Goal: Task Accomplishment & Management: Complete application form

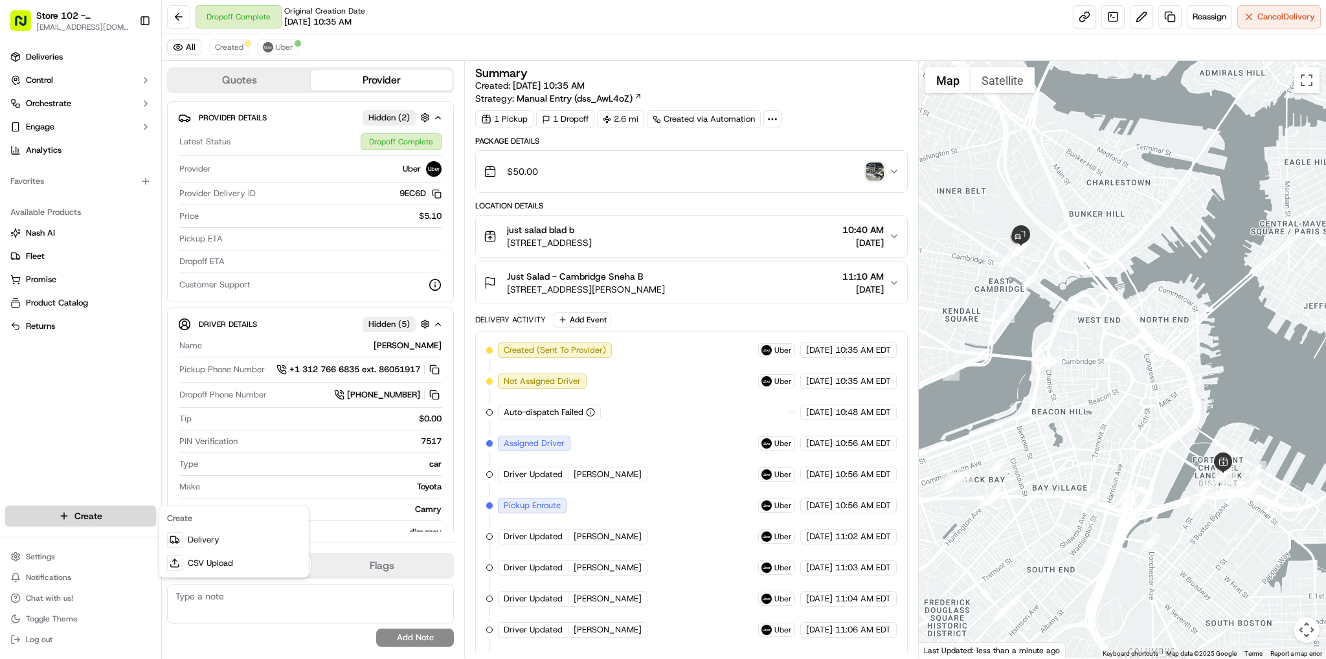
click at [105, 517] on html "Store 102 - [GEOGRAPHIC_DATA] (Just Salad) [EMAIL_ADDRESS][DOMAIN_NAME] Toggle …" at bounding box center [663, 329] width 1326 height 659
click at [206, 546] on link "Delivery" at bounding box center [234, 539] width 144 height 23
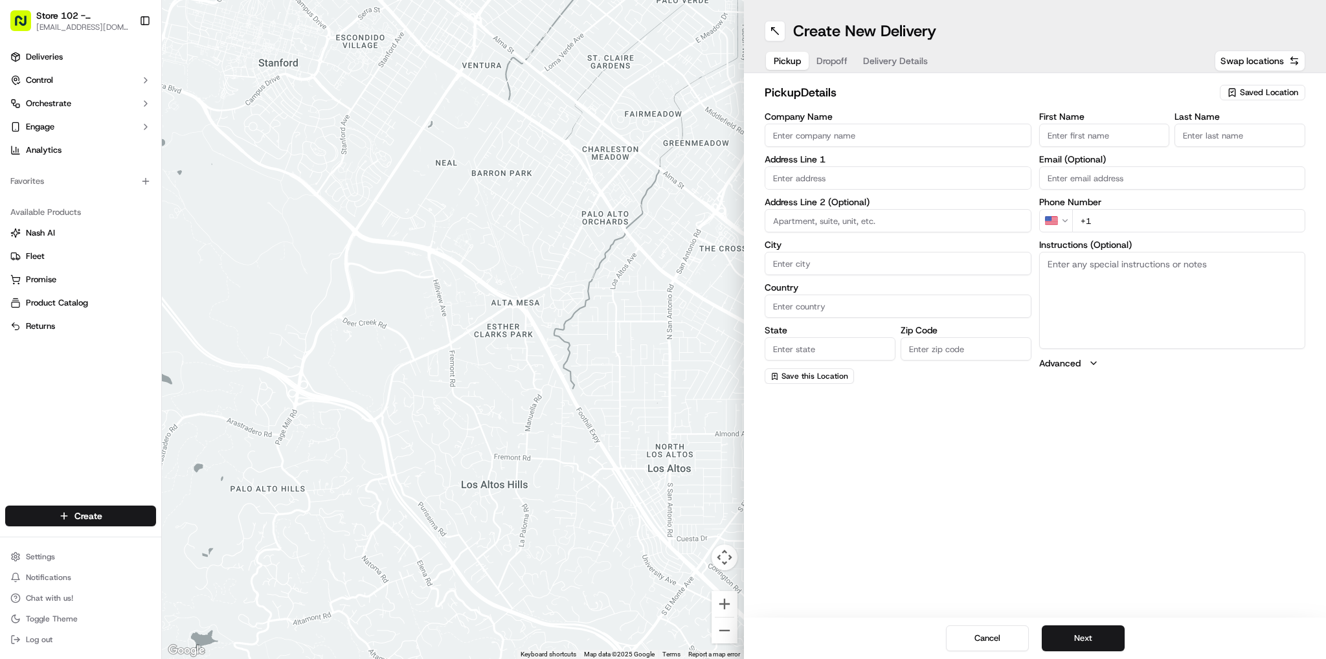
click at [802, 146] on input "Company Name" at bounding box center [898, 135] width 267 height 23
type input "Just Salad"
type input "[STREET_ADDRESS]"
type input "[GEOGRAPHIC_DATA]"
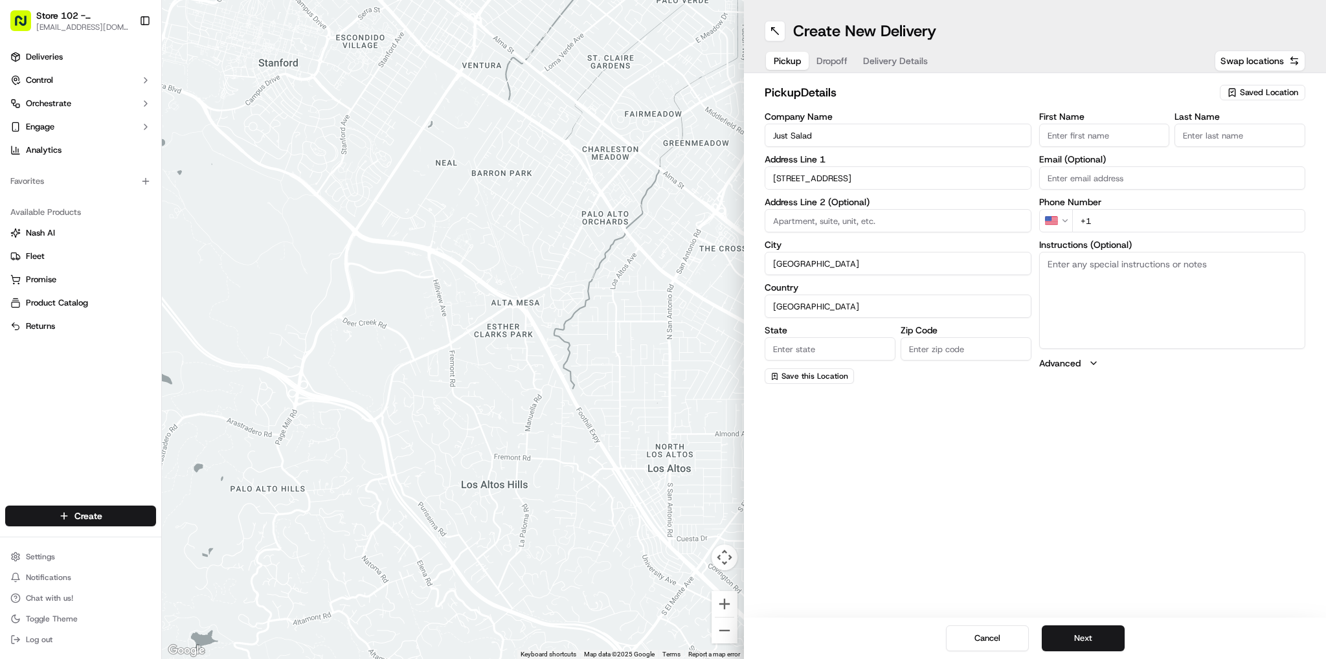
type input "MA"
type input "02110"
type input "abby"
type input "b"
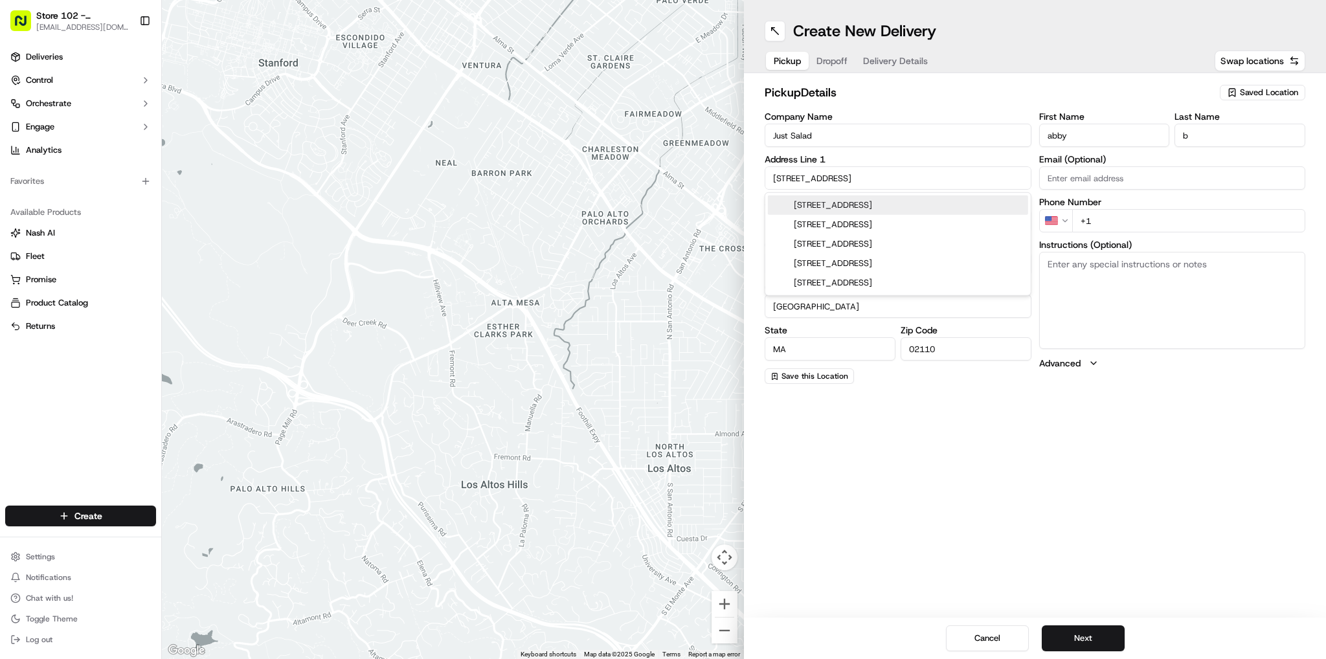
click at [1109, 221] on input "+1" at bounding box center [1189, 220] width 234 height 23
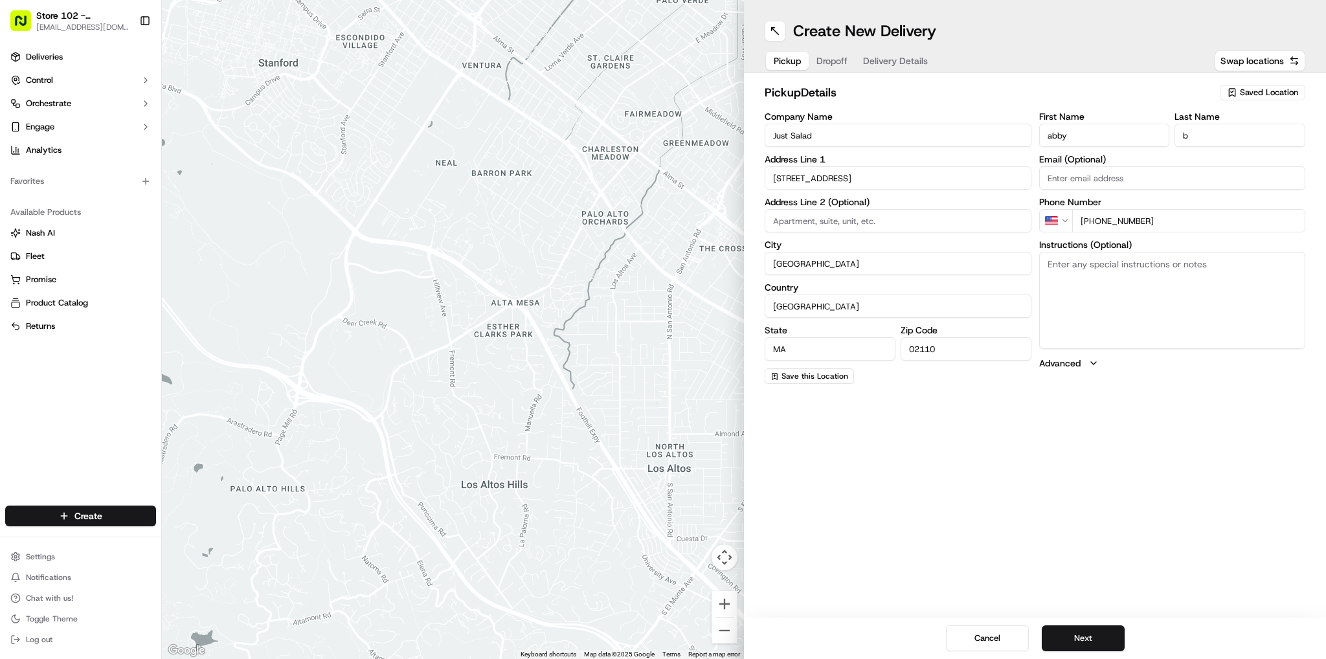
type input "[PHONE_NUMBER]"
click at [1177, 336] on textarea "Instructions (Optional)" at bounding box center [1172, 300] width 267 height 97
click at [1096, 632] on button "Next" at bounding box center [1083, 639] width 83 height 26
drag, startPoint x: 879, startPoint y: 130, endPoint x: 874, endPoint y: 144, distance: 15.8
click at [878, 133] on input "Company Name" at bounding box center [898, 135] width 267 height 23
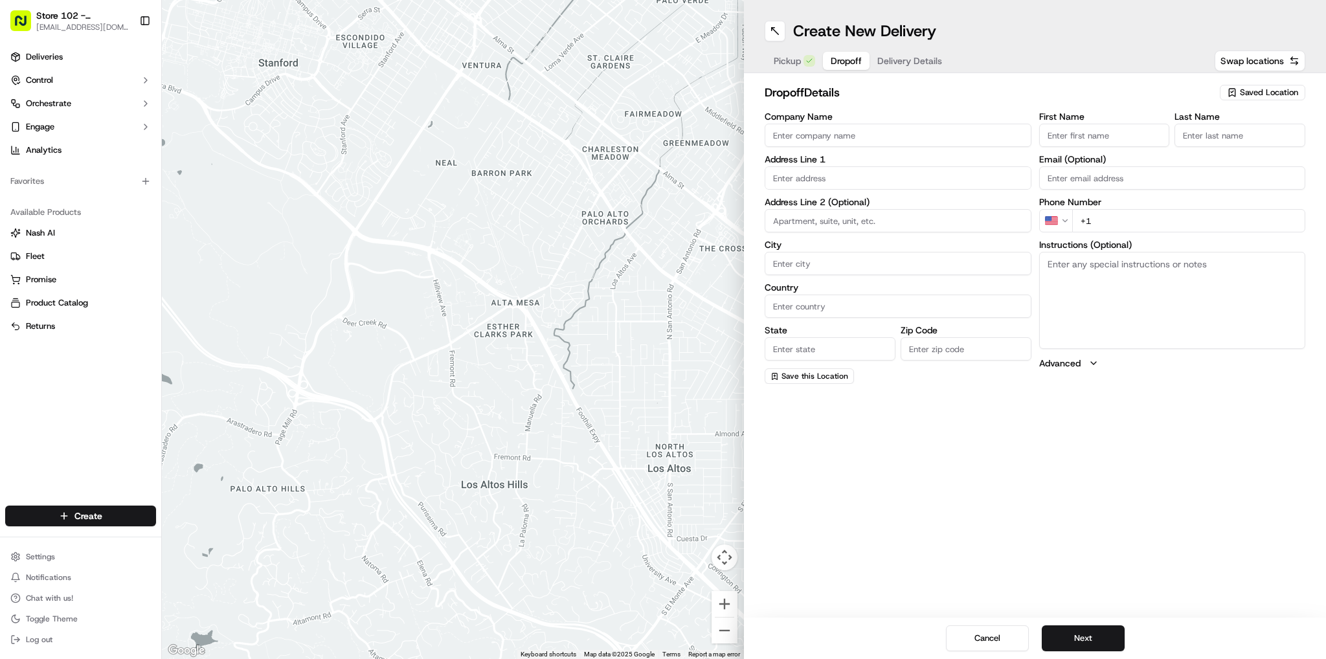
type input "Just Salad - [GEOGRAPHIC_DATA]"
type input "[STREET_ADDRESS][PERSON_NAME]"
type input "[GEOGRAPHIC_DATA]"
type input "MA"
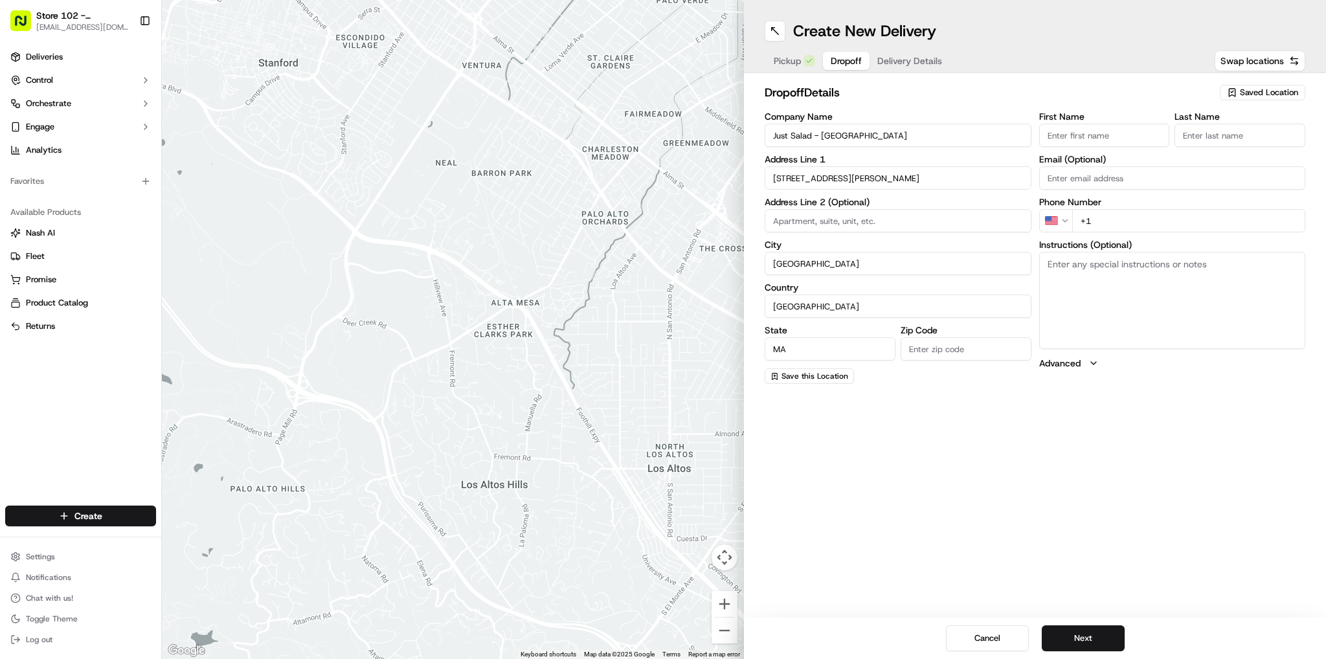
type input "02141"
type input "Sneha"
type input "B"
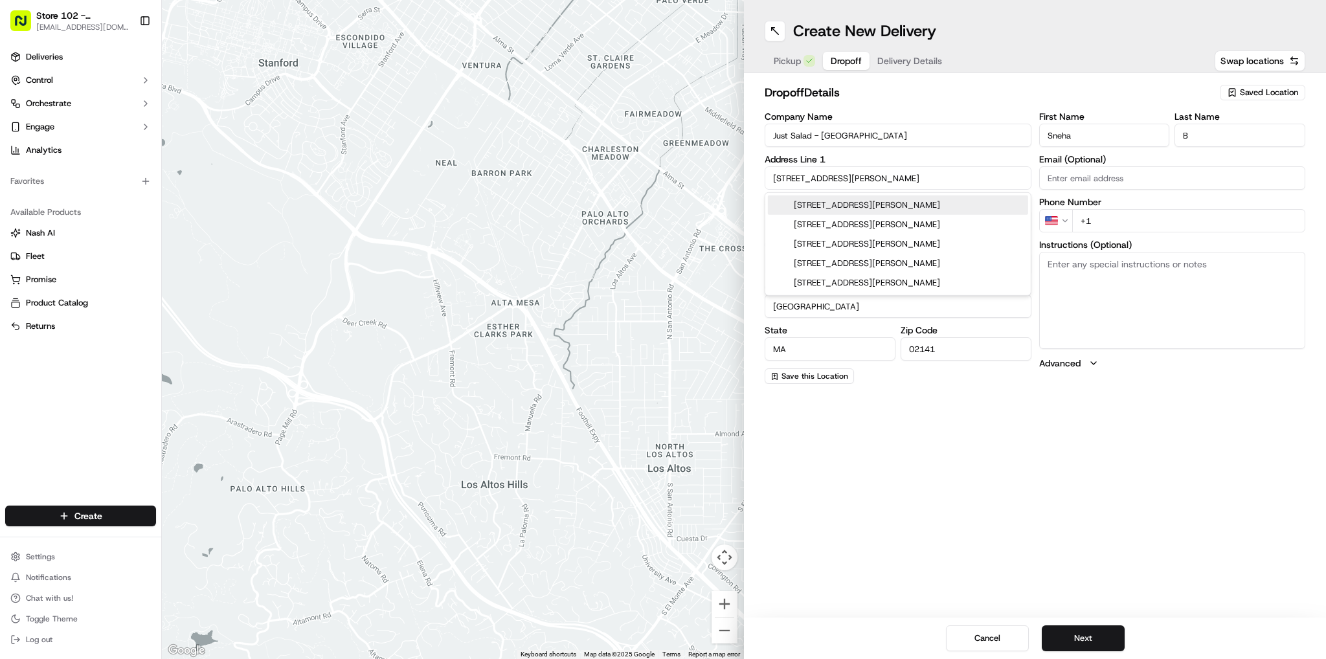
click at [895, 207] on div "[STREET_ADDRESS][PERSON_NAME]" at bounding box center [898, 205] width 260 height 19
type input "[STREET_ADDRESS][PERSON_NAME]"
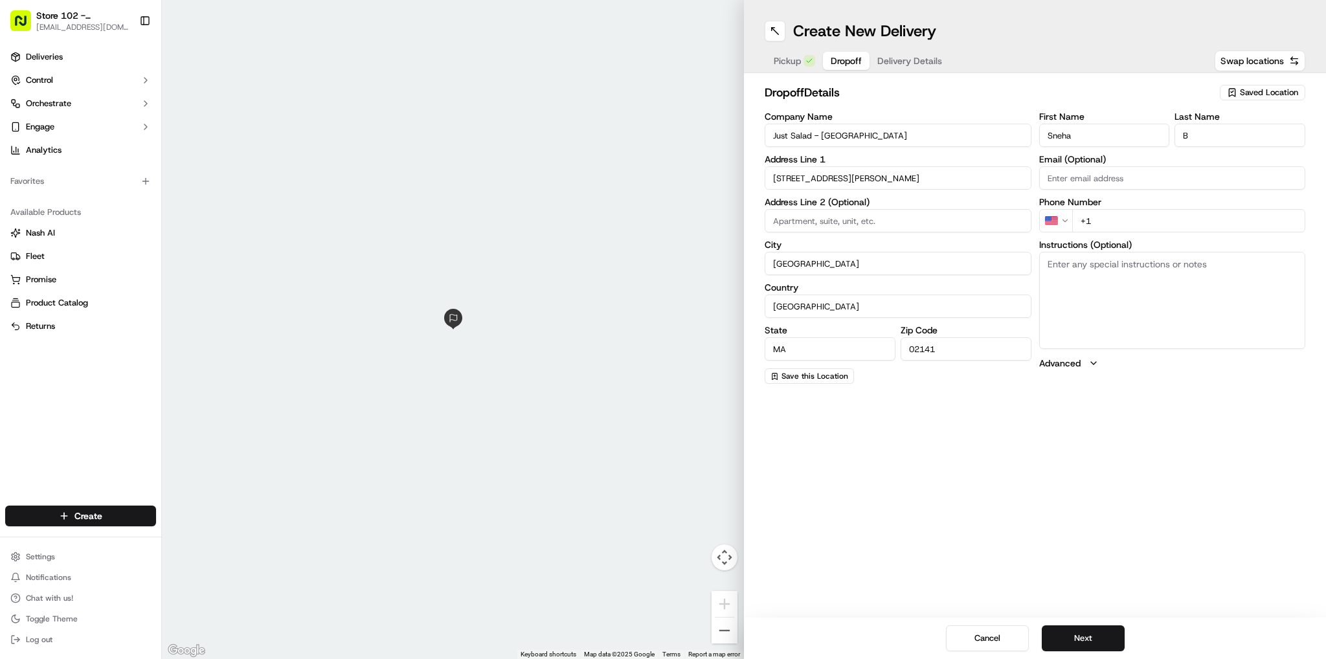
click at [1122, 216] on input "+1" at bounding box center [1189, 220] width 234 height 23
type input "[PHONE_NUMBER]"
click at [1077, 635] on button "Next" at bounding box center [1083, 639] width 83 height 26
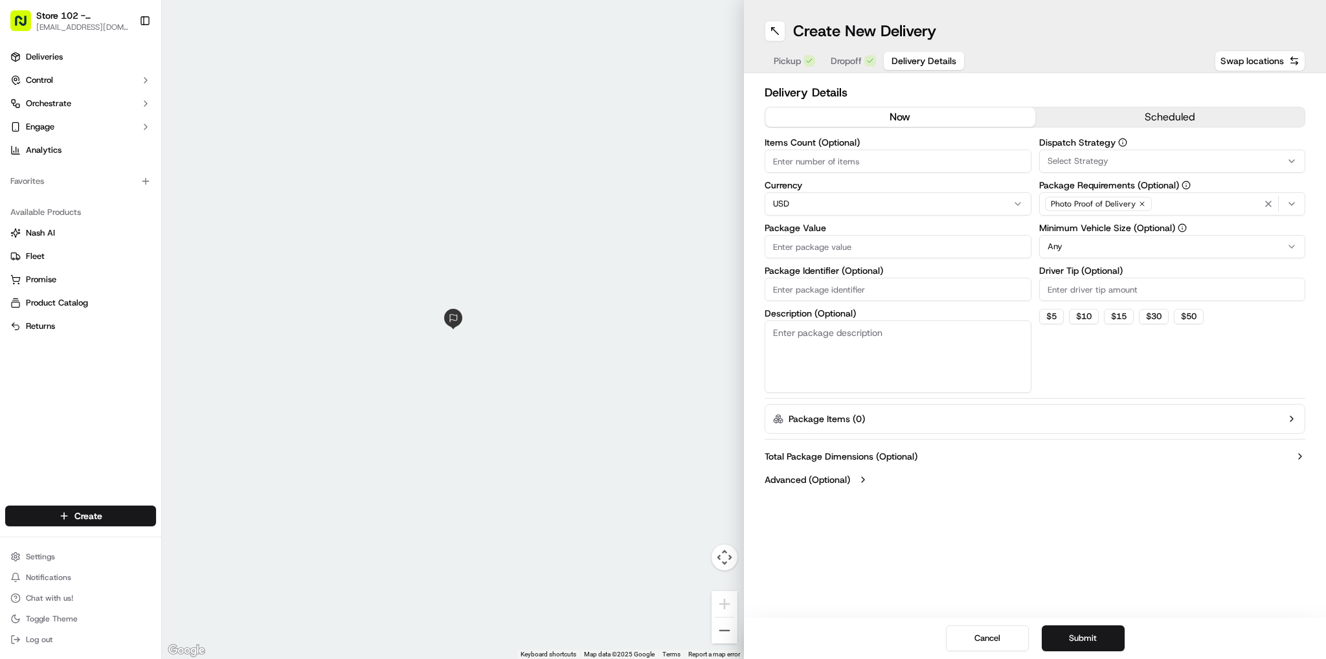
click at [883, 159] on input "Items Count (Optional)" at bounding box center [898, 161] width 267 height 23
type input "1"
click at [821, 245] on input "Package Value" at bounding box center [898, 246] width 267 height 23
type input "50"
drag, startPoint x: 1287, startPoint y: 203, endPoint x: 1272, endPoint y: 211, distance: 17.7
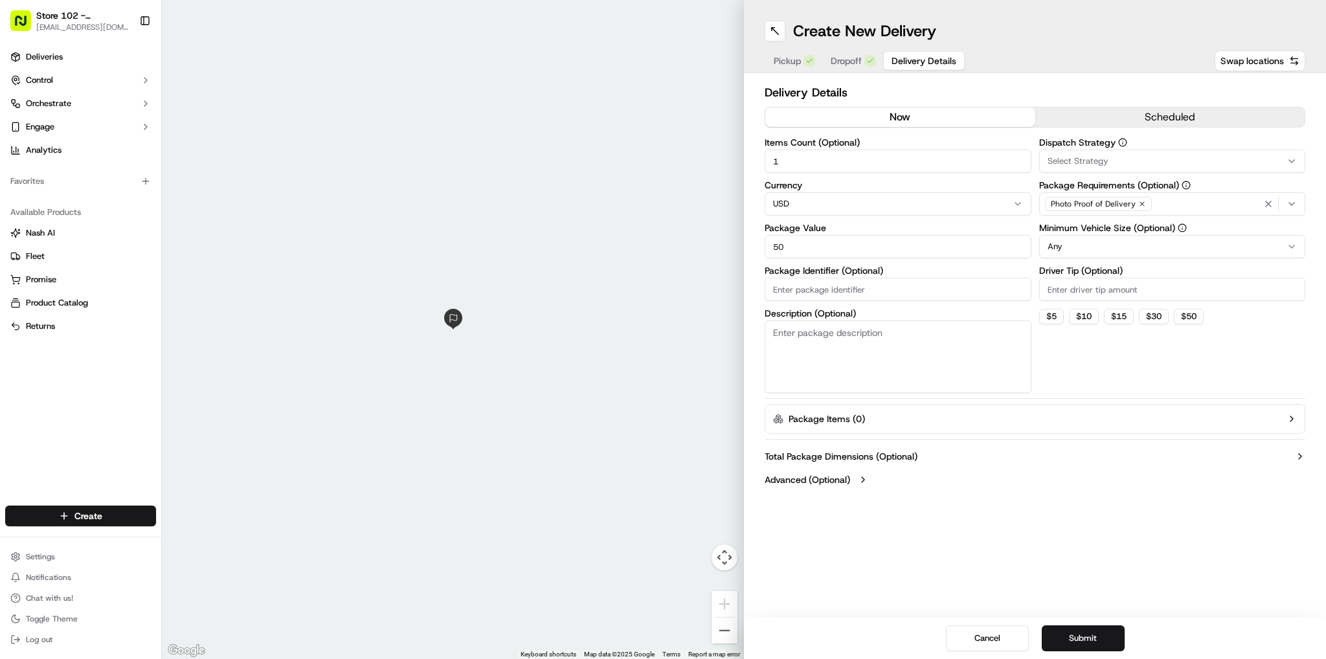
click at [1287, 202] on icon "button" at bounding box center [1292, 204] width 10 height 10
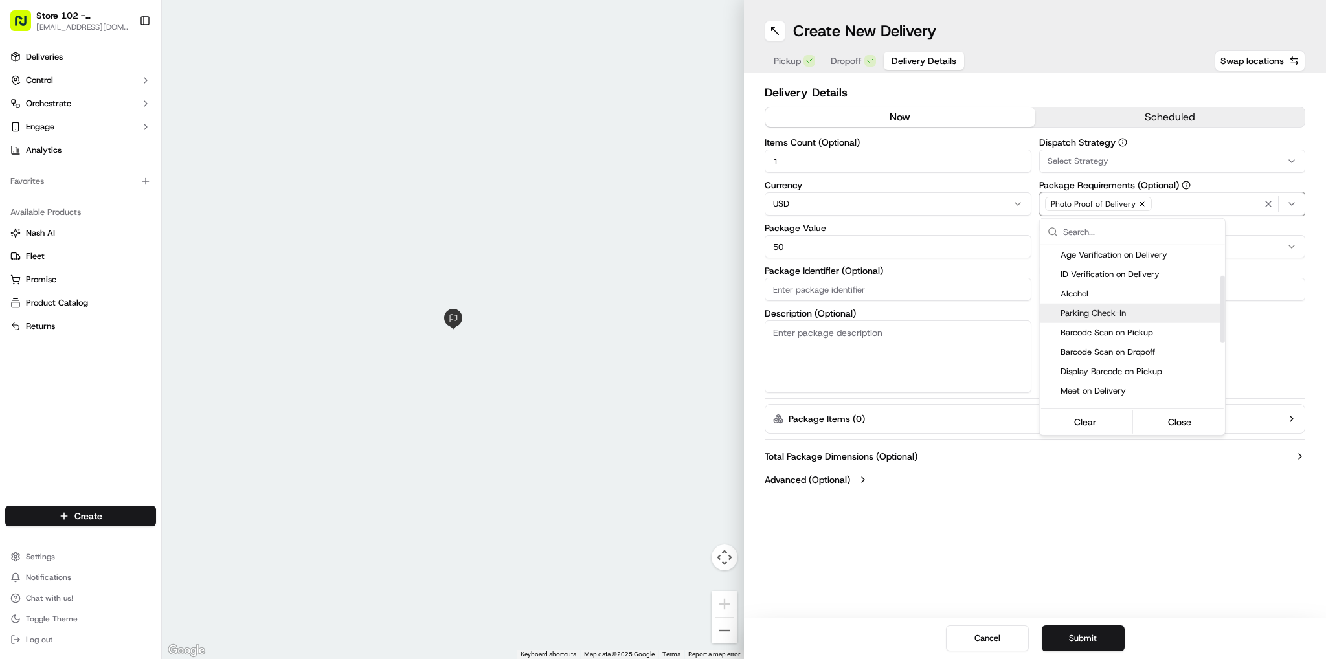
scroll to position [130, 0]
click at [1077, 369] on div "Pincode Verification" at bounding box center [1132, 377] width 185 height 19
click at [997, 522] on html "Store 102 - [GEOGRAPHIC_DATA] (Just Salad) [EMAIL_ADDRESS][DOMAIN_NAME] Toggle …" at bounding box center [663, 329] width 1326 height 659
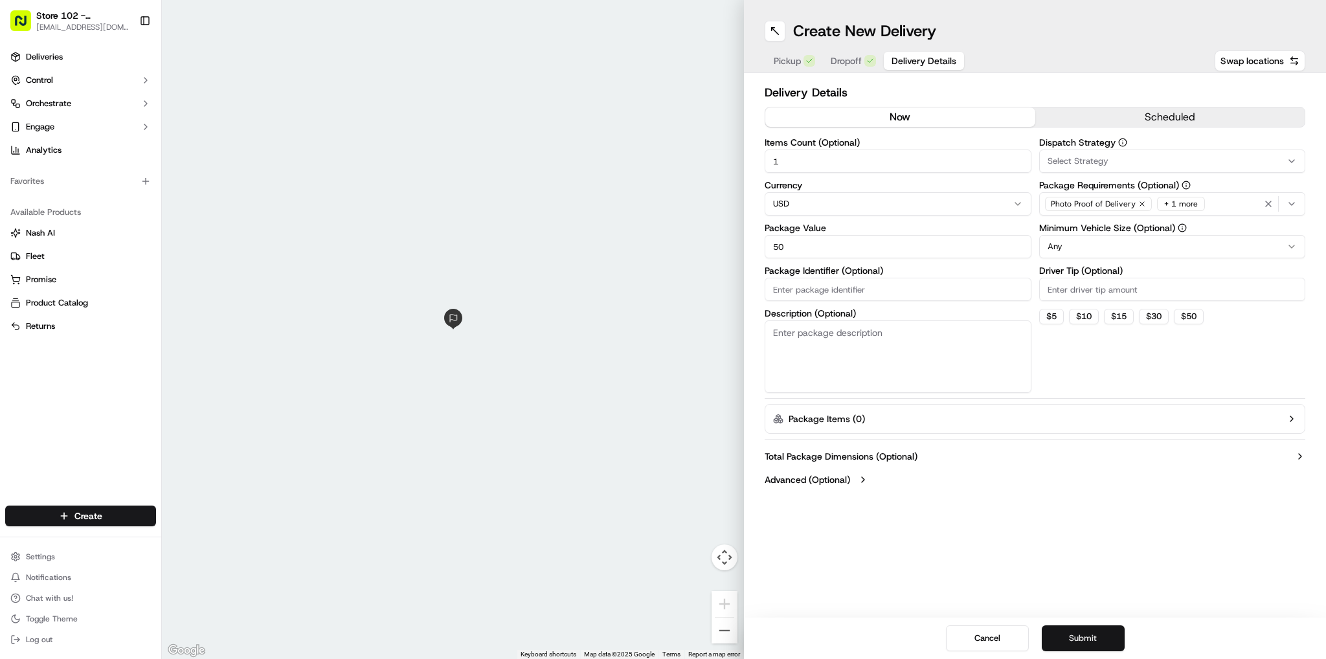
click at [1114, 638] on button "Submit" at bounding box center [1083, 639] width 83 height 26
